Goal: Information Seeking & Learning: Learn about a topic

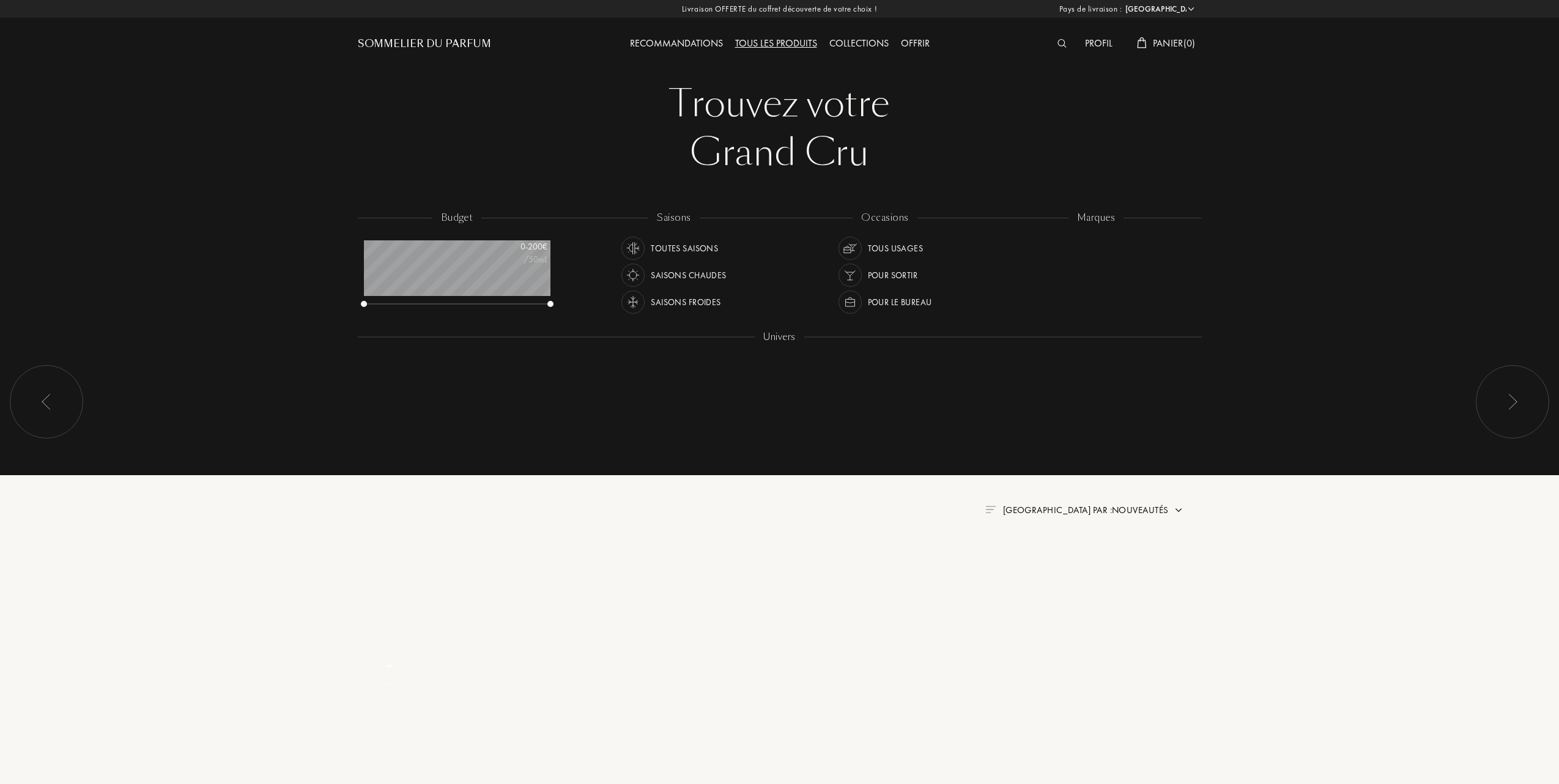
select select "FR"
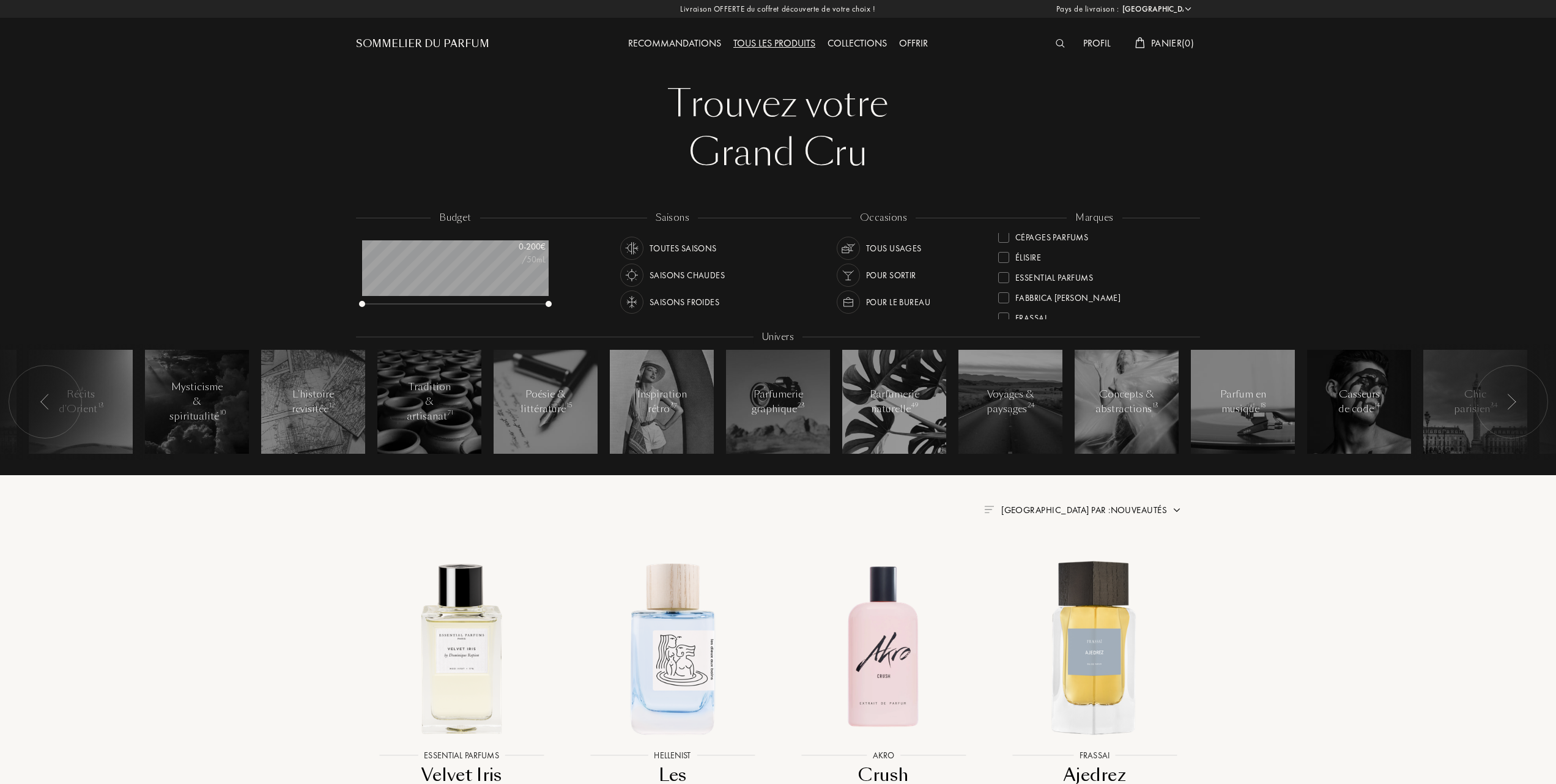
scroll to position [162, 0]
click at [1006, 279] on div at bounding box center [1004, 283] width 11 height 11
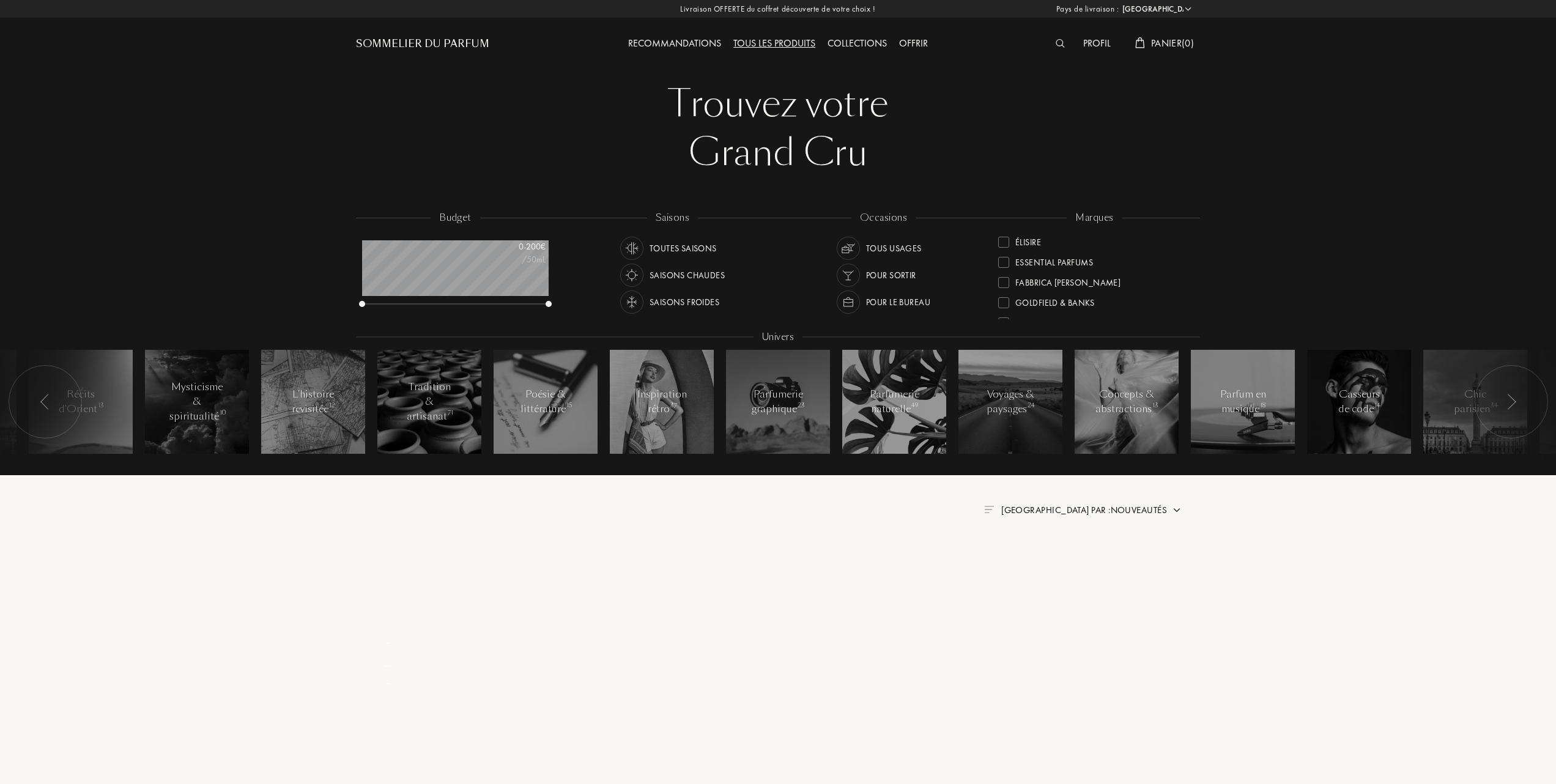
scroll to position [0, 0]
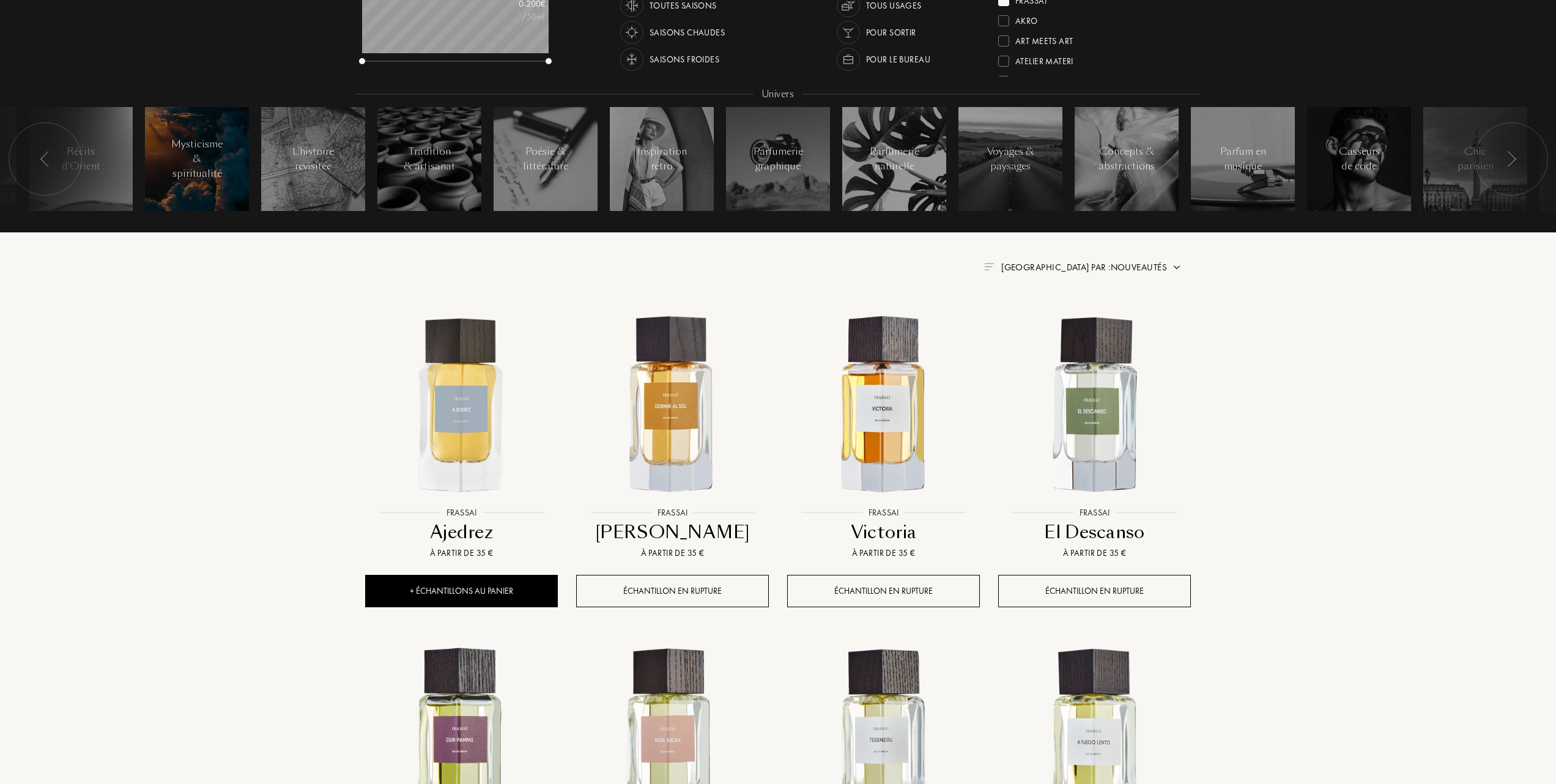
scroll to position [244, 0]
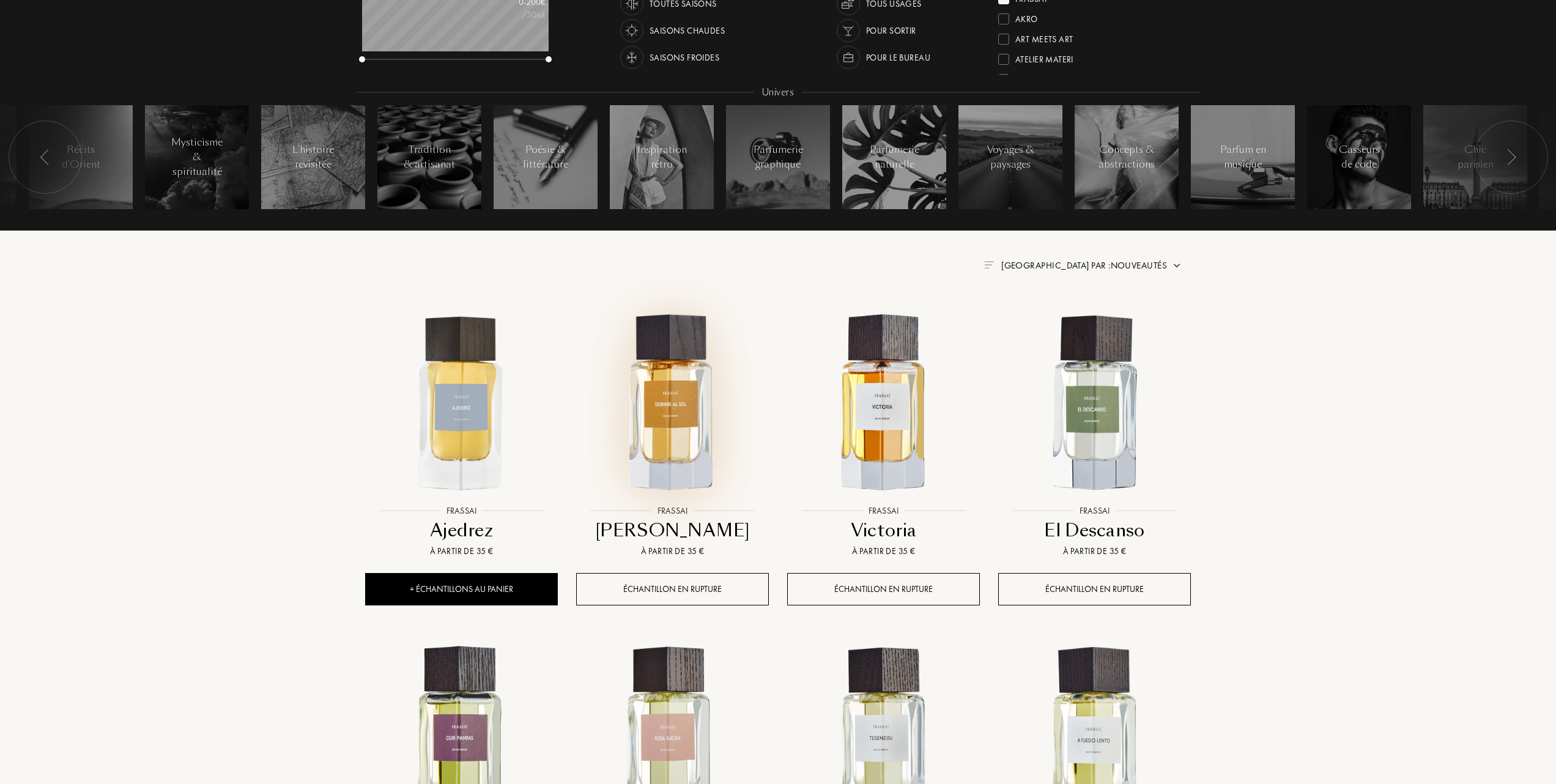
click at [679, 418] on img at bounding box center [672, 402] width 190 height 190
click at [1116, 265] on span "[GEOGRAPHIC_DATA] par : Nouveautés" at bounding box center [1083, 265] width 166 height 12
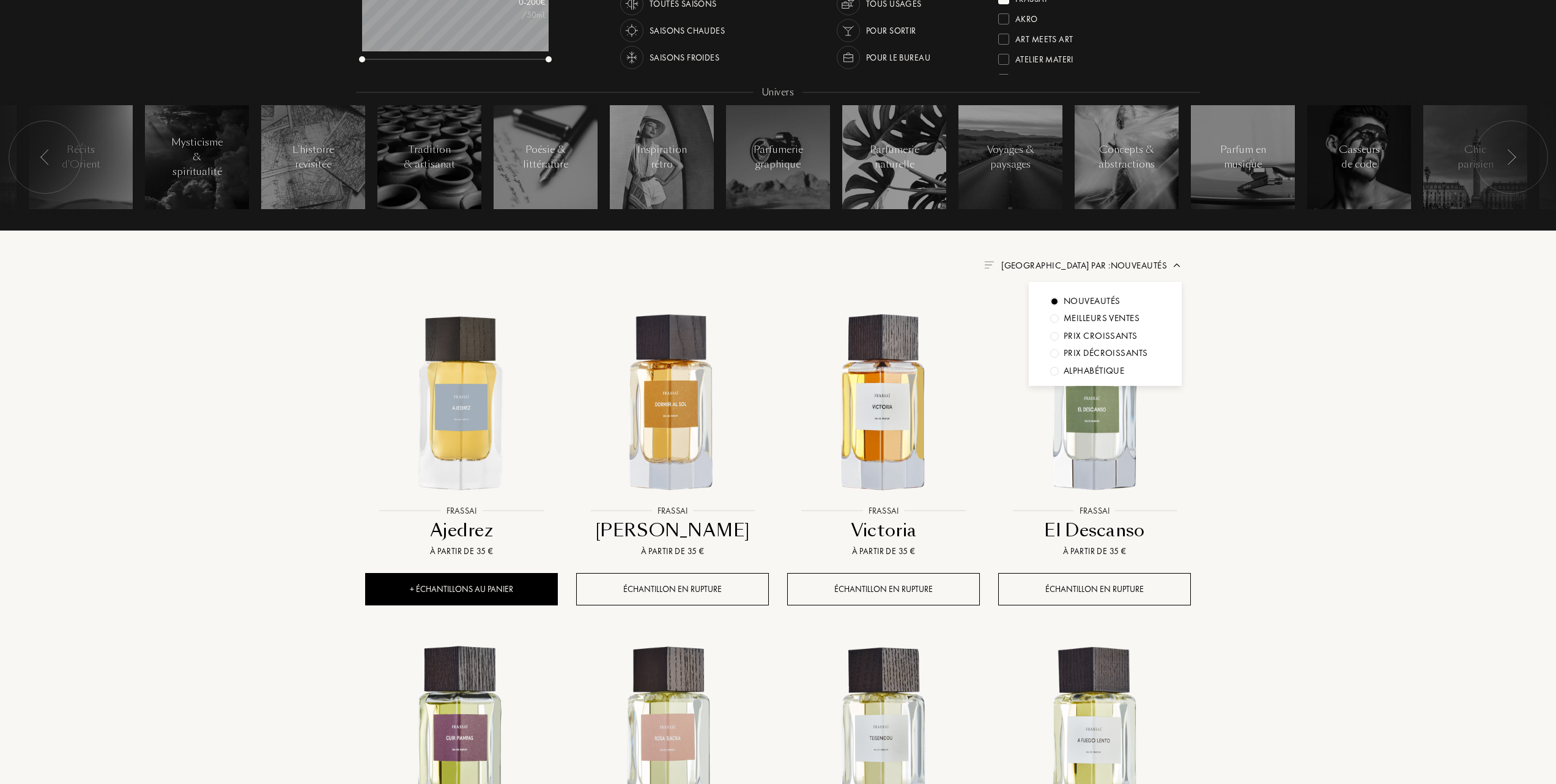
click at [1055, 320] on div at bounding box center [1054, 318] width 9 height 9
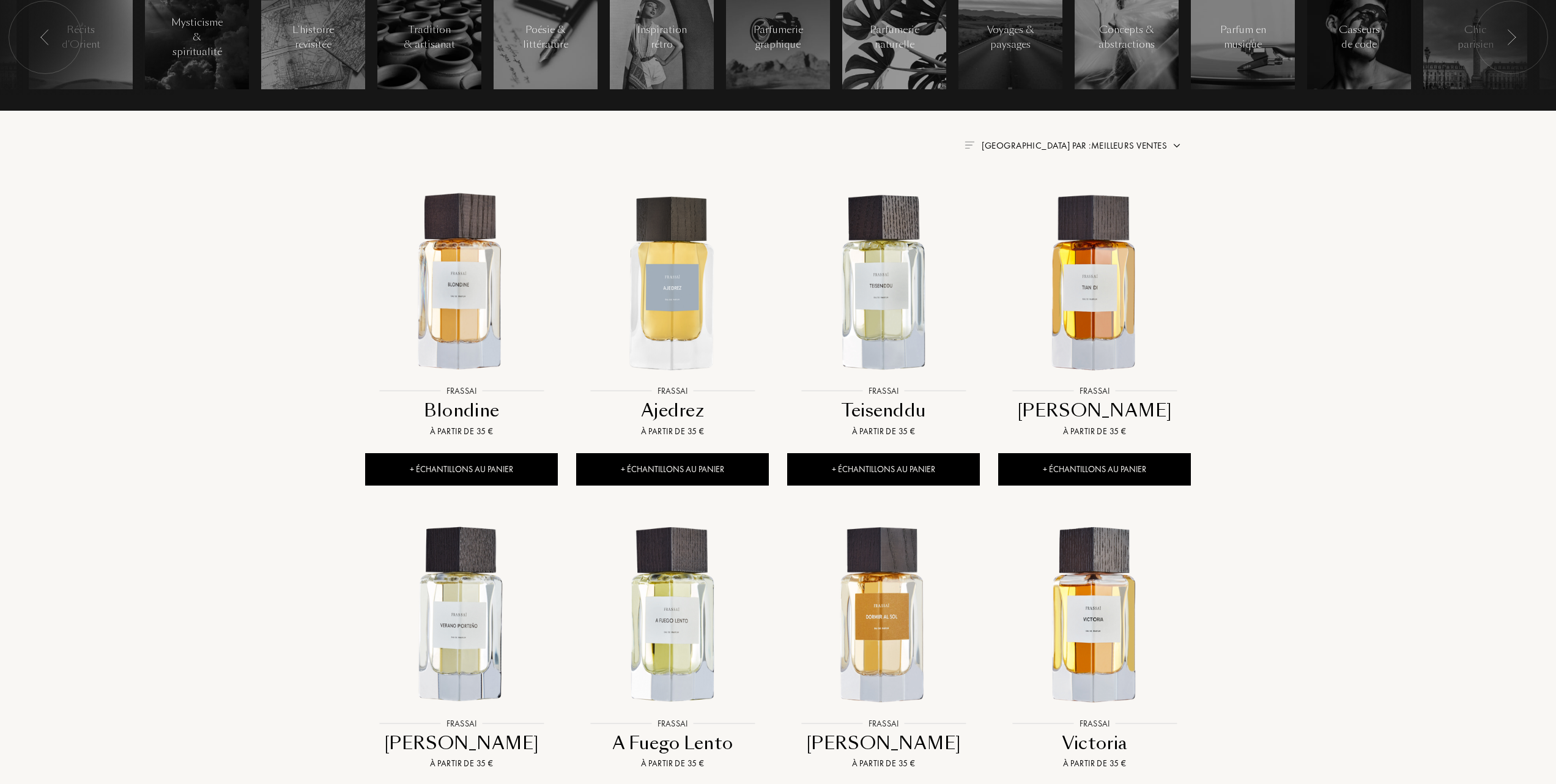
scroll to position [489, 0]
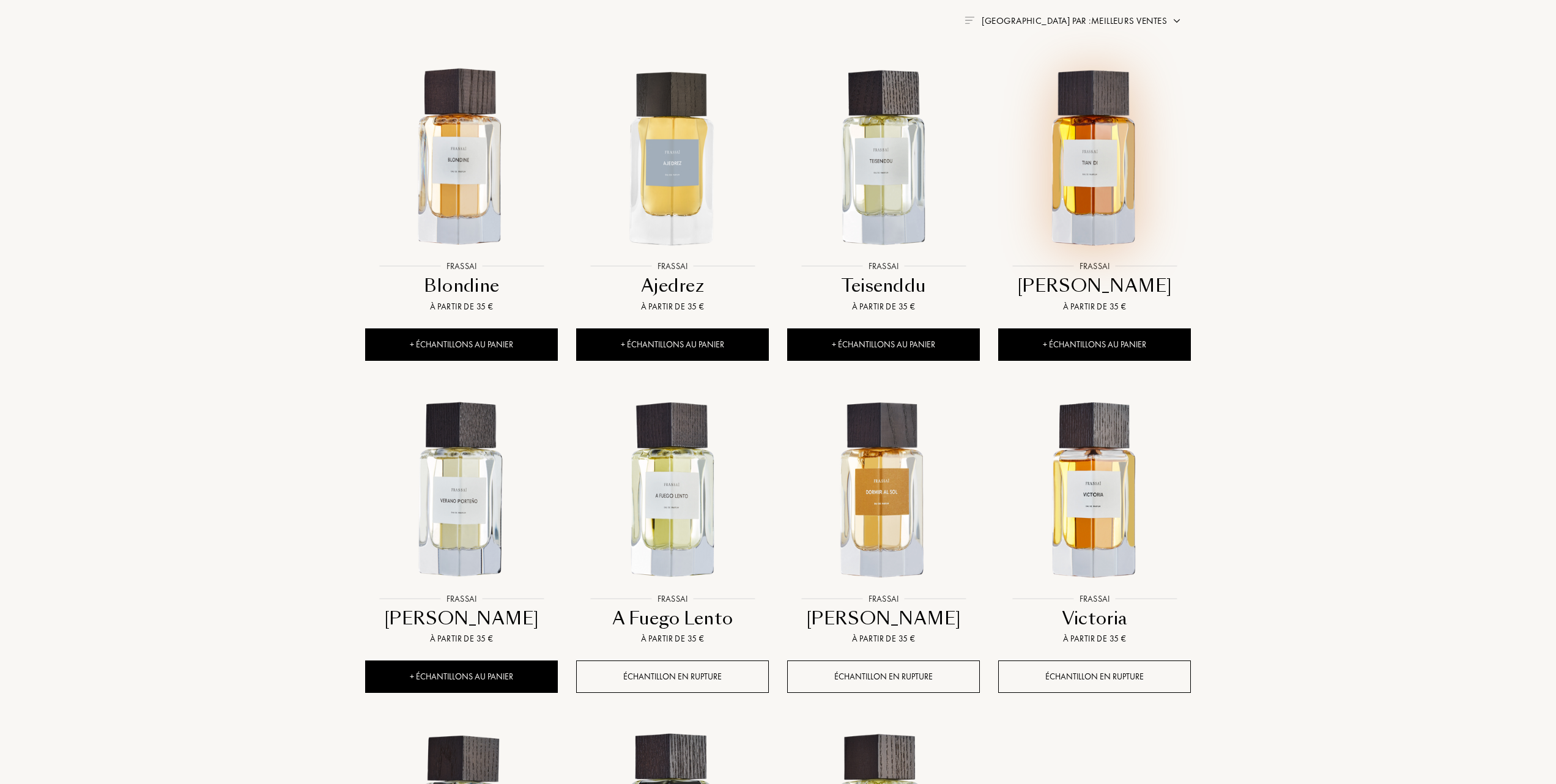
click at [1104, 167] on img at bounding box center [1094, 158] width 190 height 190
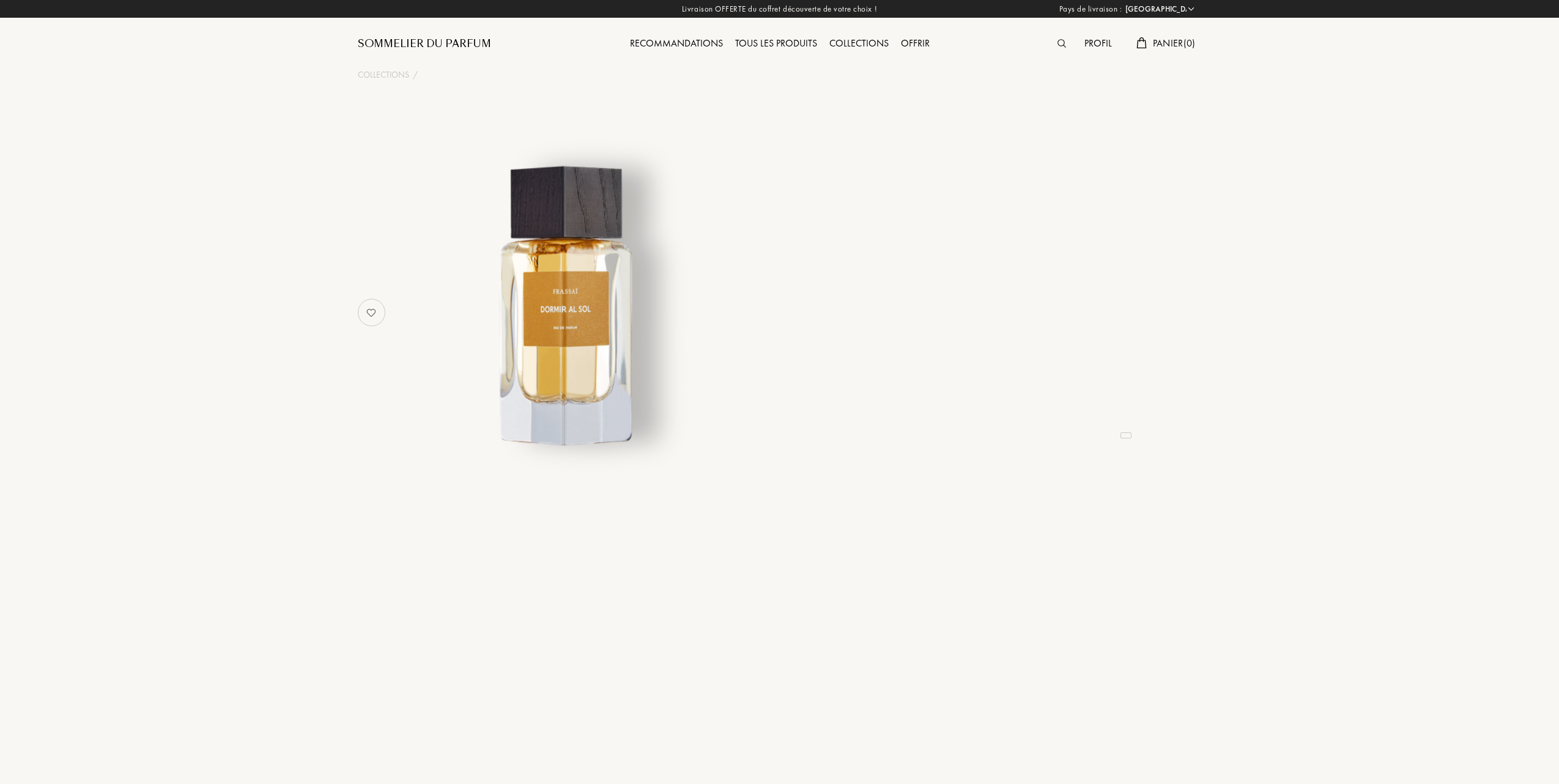
select select "FR"
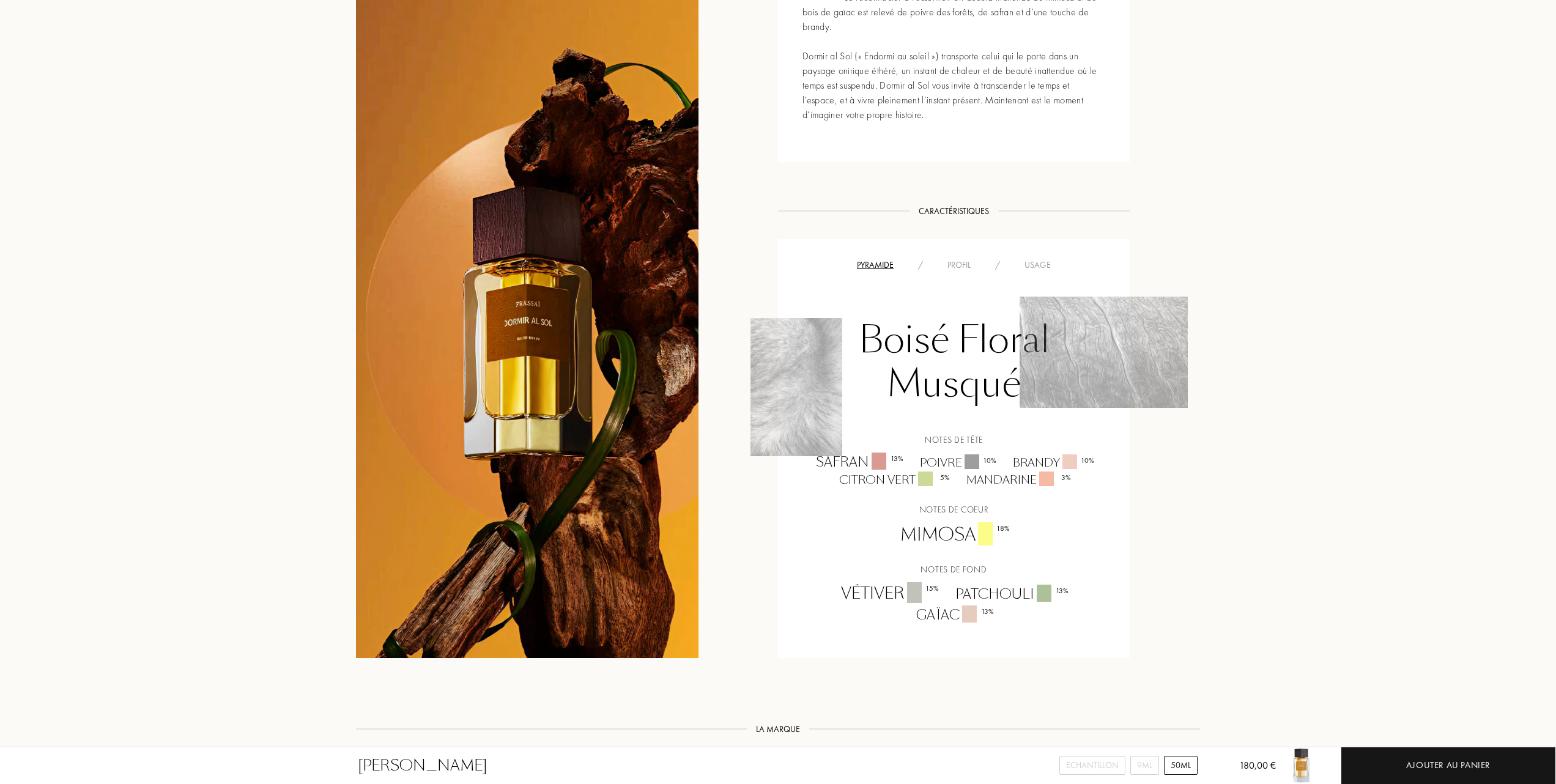
scroll to position [652, 0]
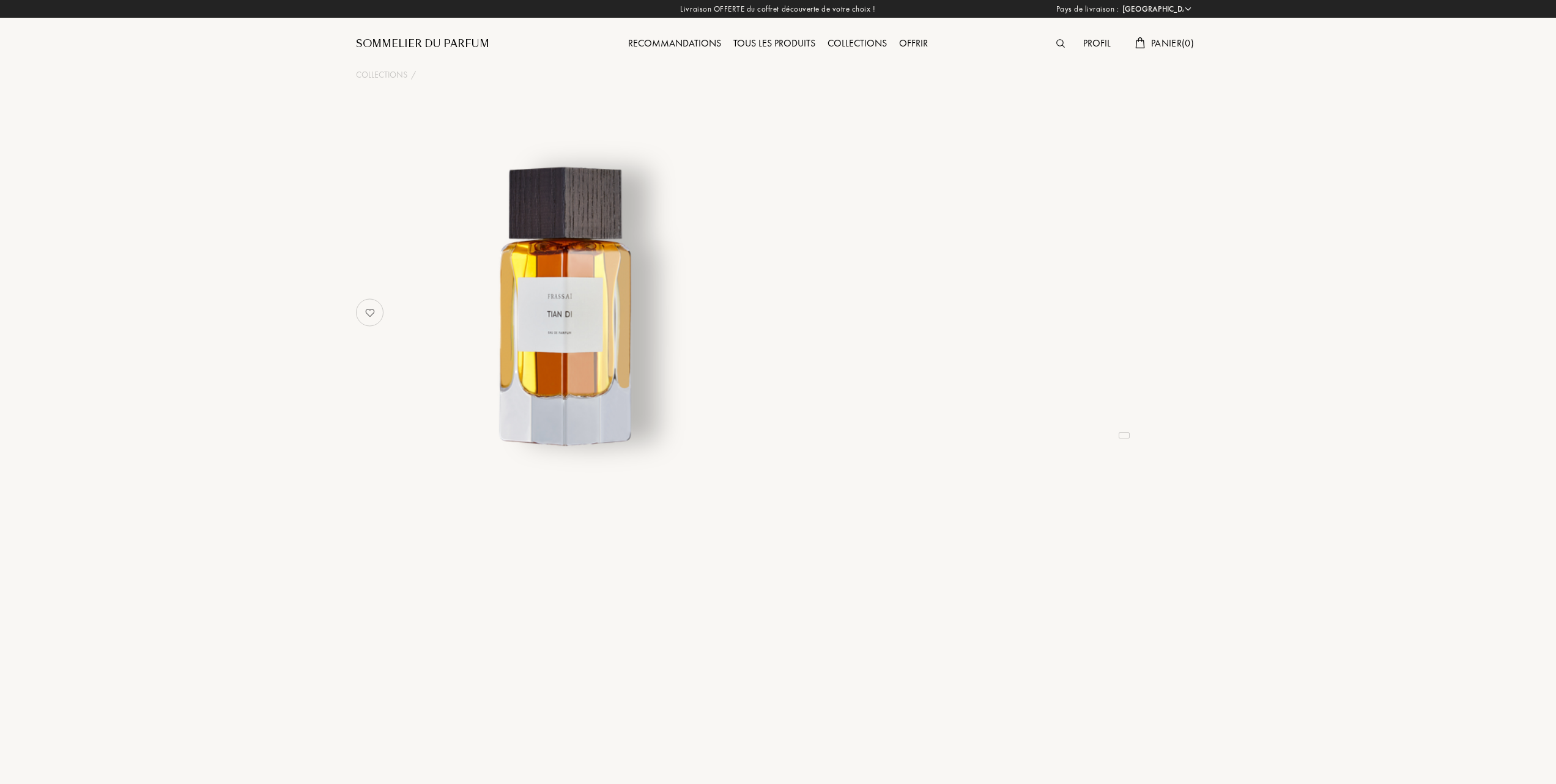
select select "FR"
